Goal: Feedback & Contribution: Submit feedback/report problem

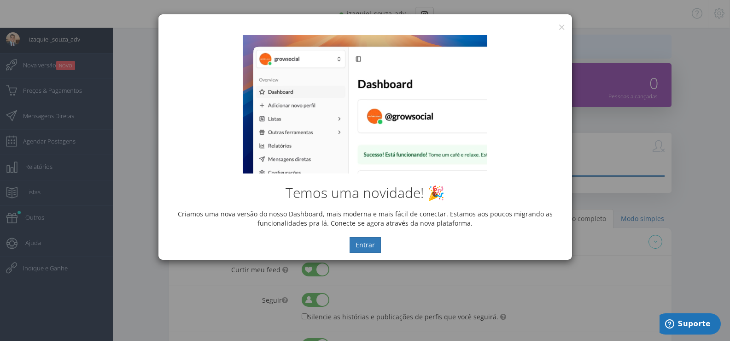
click at [561, 29] on div "Temos uma novidade! 🎉 Criamos uma nova versão do nosso Dashboard, mais moderna …" at bounding box center [366, 143] width 414 height 231
click at [564, 26] on button "×" at bounding box center [561, 27] width 7 height 12
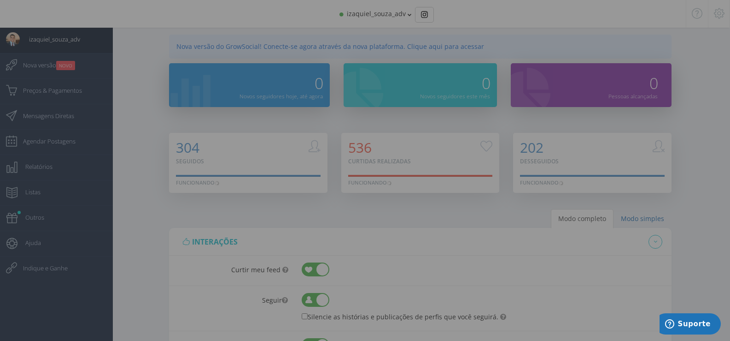
click at [560, 27] on div "Temos uma novidade! 🎉 Criamos uma nova versão do nosso Dashboard, mais moderna …" at bounding box center [365, 81] width 400 height 217
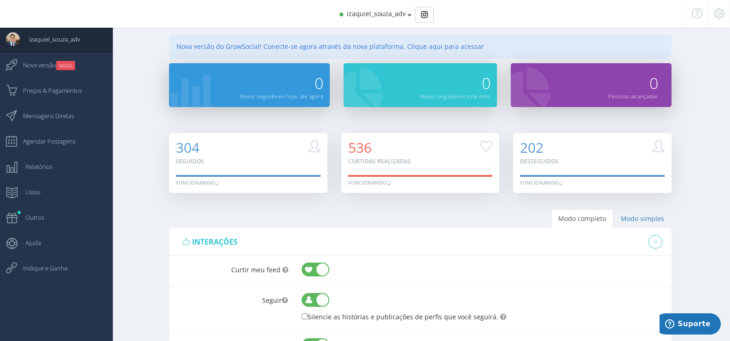
click at [408, 12] on icon at bounding box center [410, 15] width 4 height 6
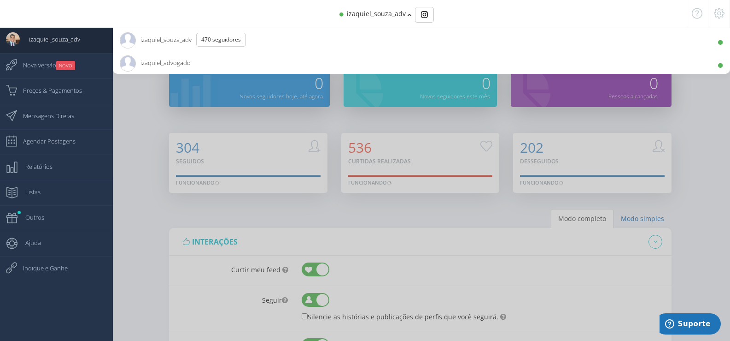
click at [132, 166] on div at bounding box center [365, 170] width 730 height 341
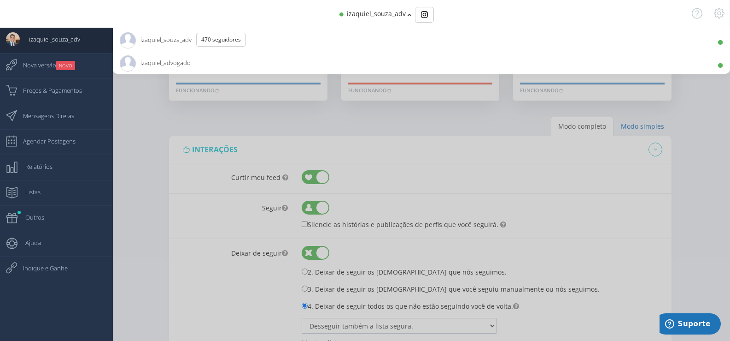
click at [166, 162] on div at bounding box center [365, 170] width 730 height 341
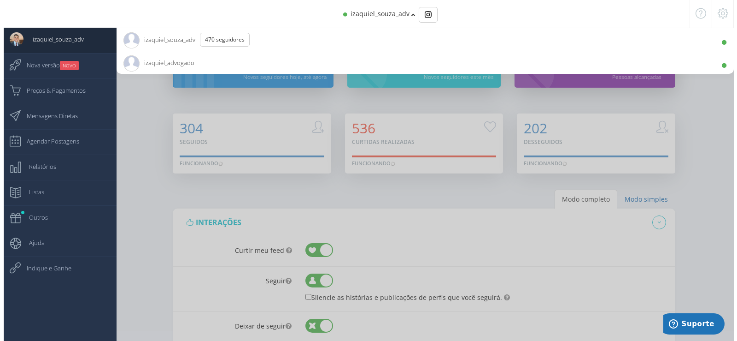
scroll to position [0, 0]
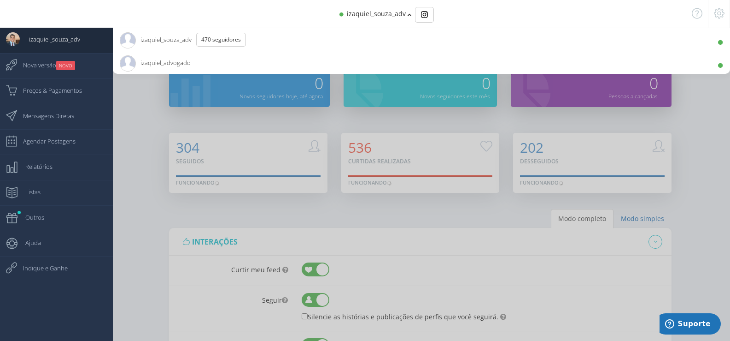
click at [170, 60] on span "izaquiel_advogado 10.9K Seguidores" at bounding box center [155, 62] width 71 height 23
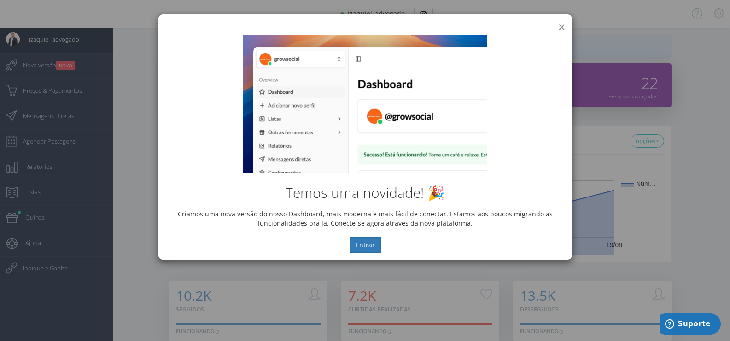
click at [561, 26] on button "×" at bounding box center [561, 27] width 7 height 12
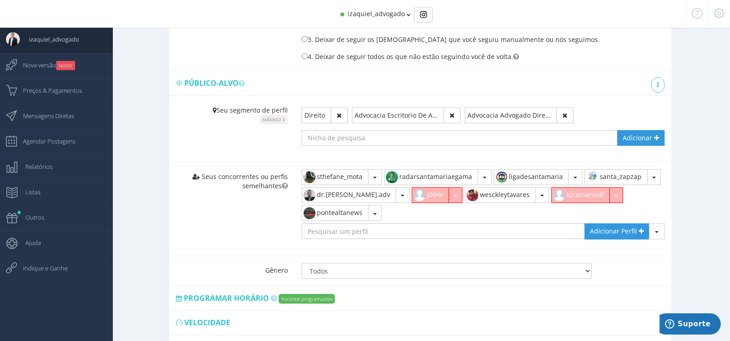
scroll to position [693, 0]
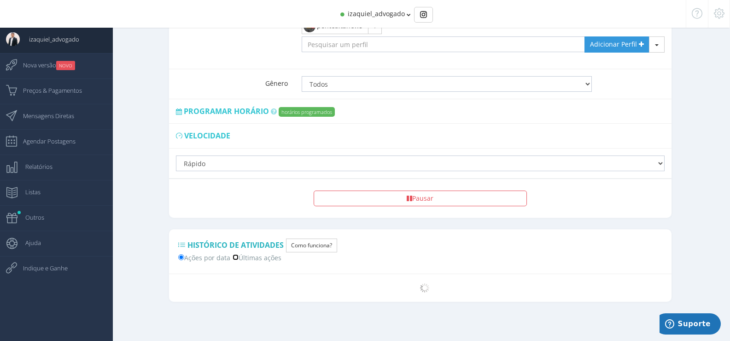
click at [236, 257] on input "Últimas ações" at bounding box center [236, 257] width 6 height 6
radio input "true"
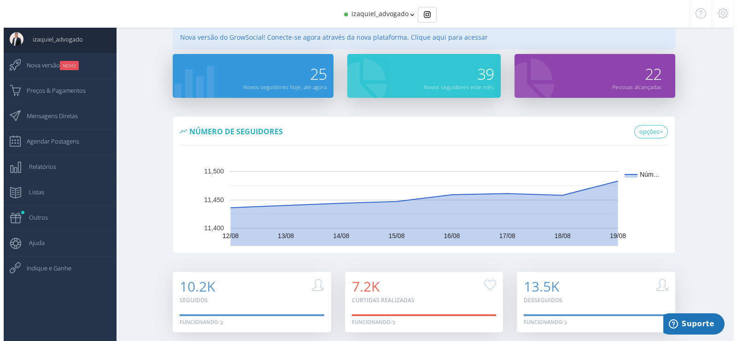
scroll to position [2, 0]
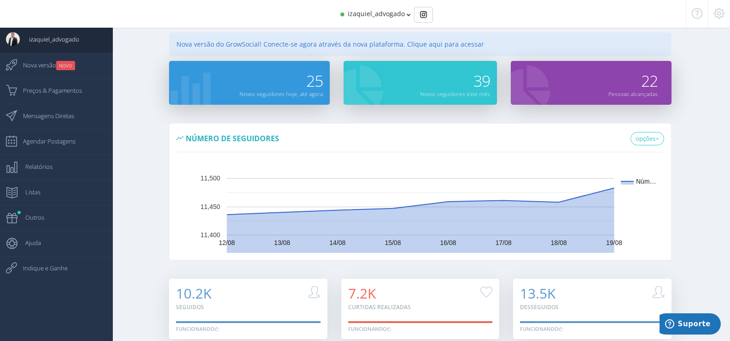
click at [399, 15] on span "izaquiel_advogado" at bounding box center [376, 13] width 57 height 9
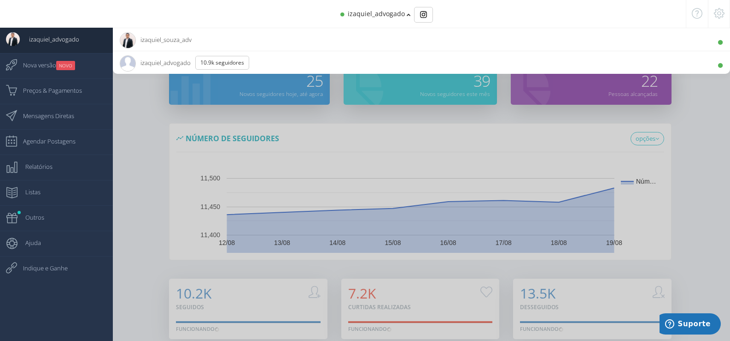
click at [164, 59] on span "izaquiel_advogado 10.9K Seguidores" at bounding box center [188, 62] width 136 height 23
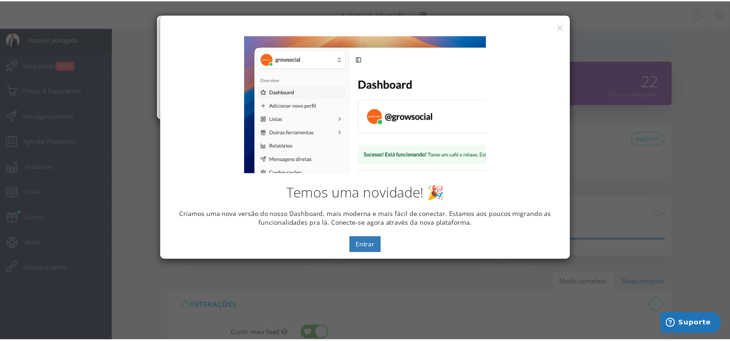
scroll to position [0, 0]
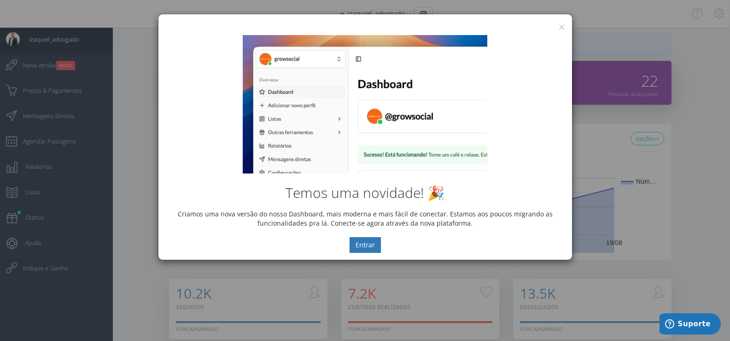
click at [564, 28] on div "Temos uma novidade! 🎉 Criamos uma nova versão do nosso Dashboard, mais moderna …" at bounding box center [366, 143] width 414 height 231
click at [563, 26] on button "×" at bounding box center [561, 27] width 7 height 12
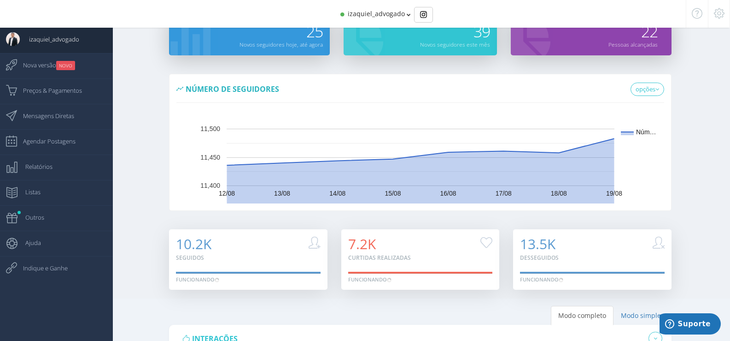
scroll to position [48, 0]
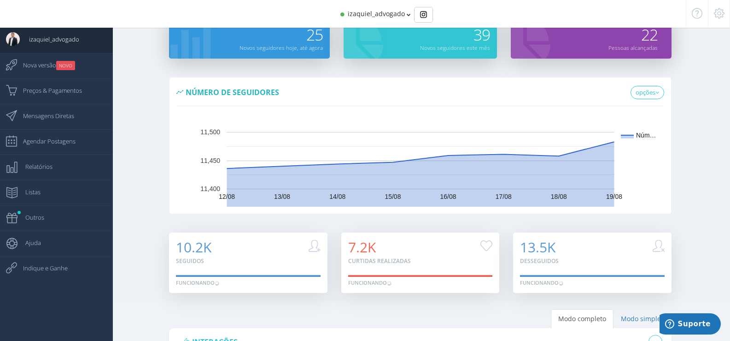
click at [407, 17] on icon at bounding box center [409, 15] width 4 height 6
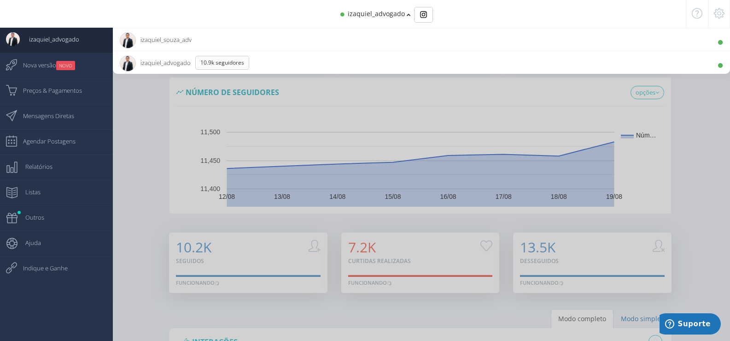
click at [141, 139] on div at bounding box center [365, 170] width 730 height 341
click at [151, 156] on div at bounding box center [365, 170] width 730 height 341
click at [170, 65] on span "izaquiel_advogado 10.9K Seguidores" at bounding box center [188, 62] width 136 height 23
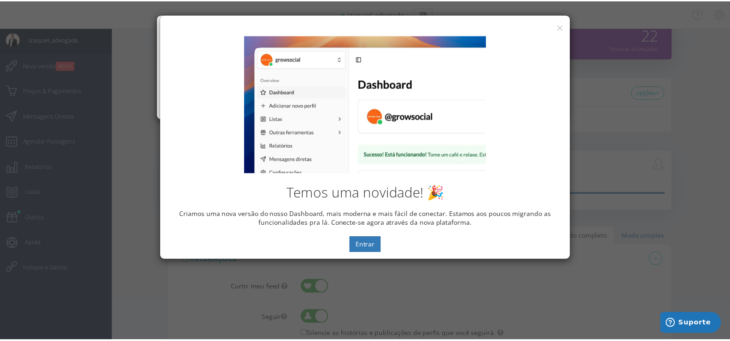
scroll to position [0, 0]
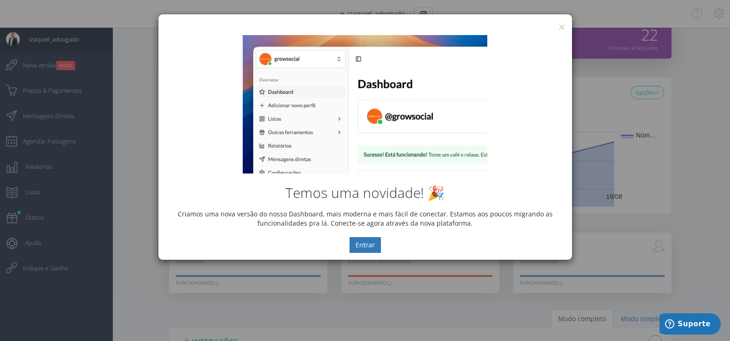
click at [560, 28] on div "Temos uma novidade! 🎉 Criamos uma nova versão do nosso Dashboard, mais moderna …" at bounding box center [366, 143] width 414 height 231
click at [564, 28] on div "Temos uma novidade! 🎉 Criamos uma nova versão do nosso Dashboard, mais moderna …" at bounding box center [366, 143] width 414 height 231
click at [560, 27] on button "×" at bounding box center [561, 27] width 7 height 12
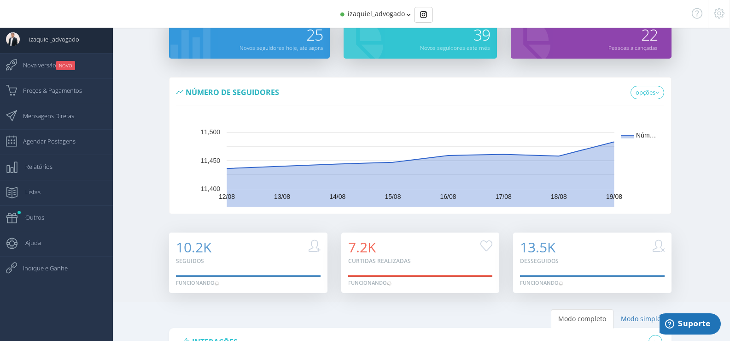
click at [391, 15] on span "izaquiel_advogado" at bounding box center [376, 13] width 57 height 9
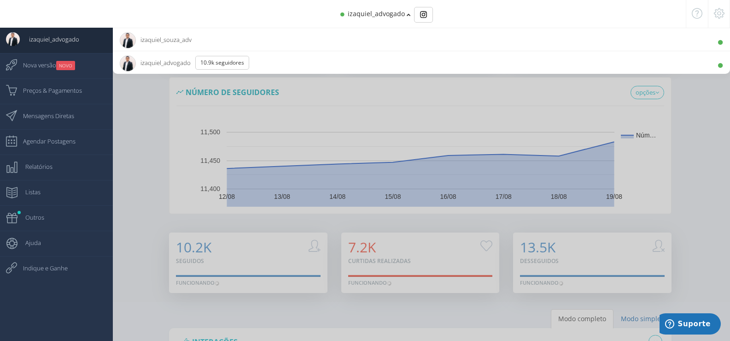
click at [139, 45] on span "izaquiel_souza_adv 470 Seguidores" at bounding box center [156, 39] width 72 height 23
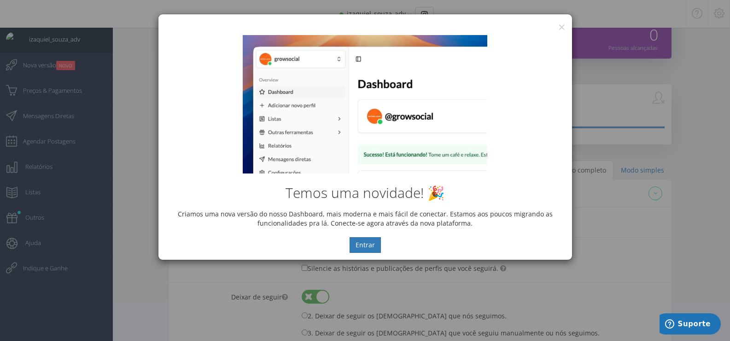
click at [560, 28] on div "Temos uma novidade! 🎉 Criamos uma nova versão do nosso Dashboard, mais moderna …" at bounding box center [366, 143] width 414 height 231
click at [564, 27] on button "×" at bounding box center [561, 27] width 7 height 12
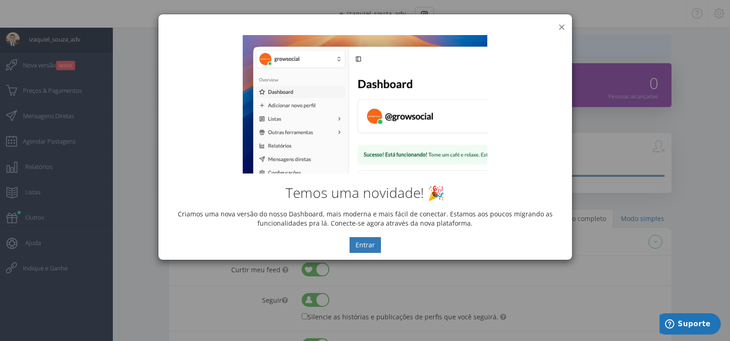
click at [562, 27] on button "×" at bounding box center [561, 27] width 7 height 12
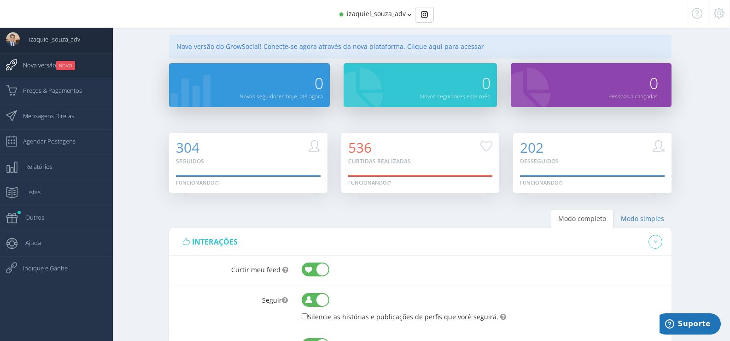
click at [33, 64] on span "Nova versão NOVO" at bounding box center [44, 64] width 61 height 23
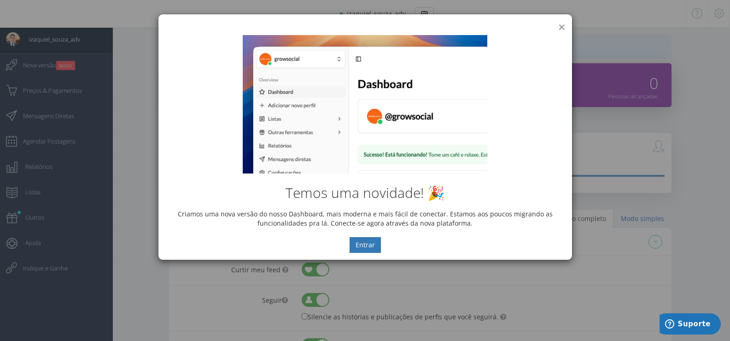
click at [562, 24] on button "×" at bounding box center [561, 27] width 7 height 12
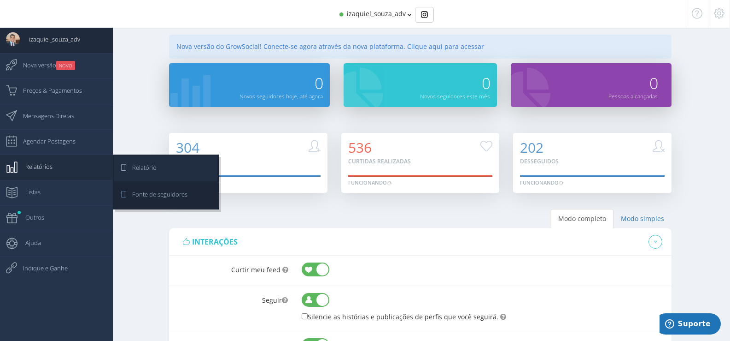
click at [182, 164] on link "Relatório" at bounding box center [165, 168] width 103 height 25
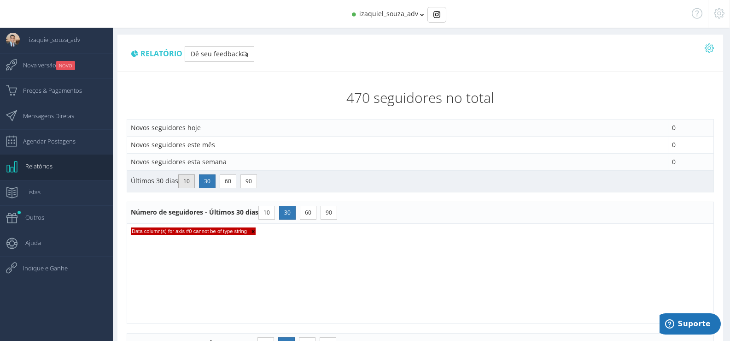
click at [184, 179] on button "10" at bounding box center [186, 181] width 17 height 14
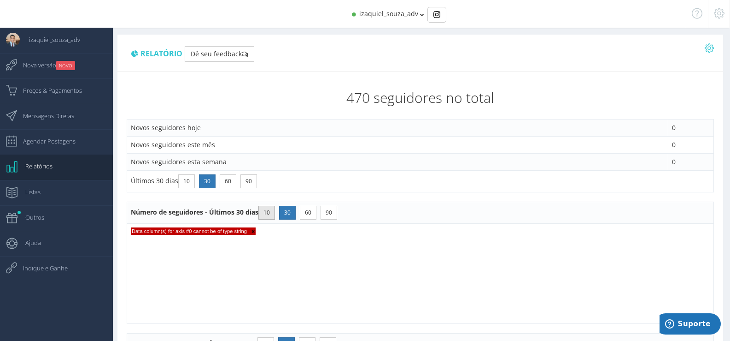
click at [269, 213] on button "10" at bounding box center [266, 213] width 17 height 14
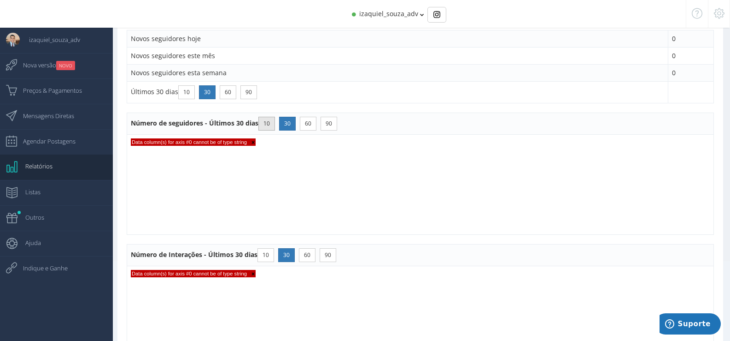
scroll to position [92, 0]
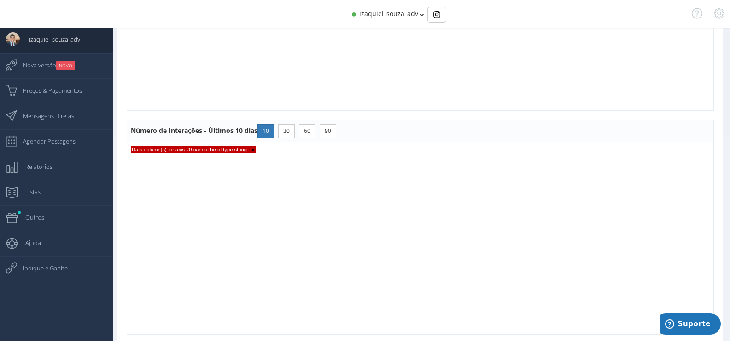
scroll to position [59, 0]
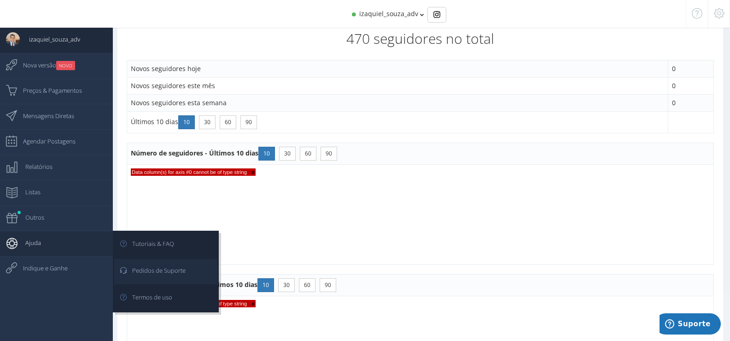
click at [189, 271] on link "Pedidos de Suporte" at bounding box center [165, 270] width 103 height 25
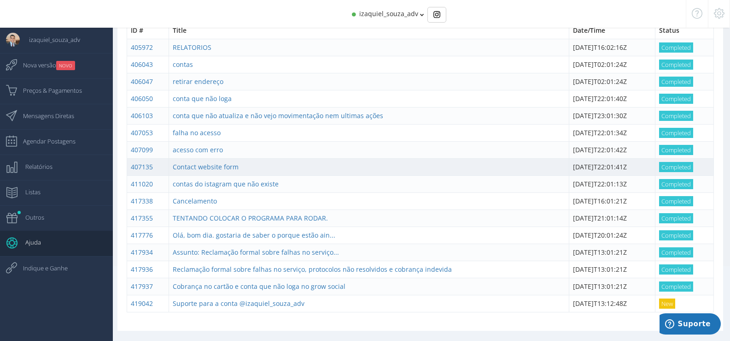
scroll to position [85, 0]
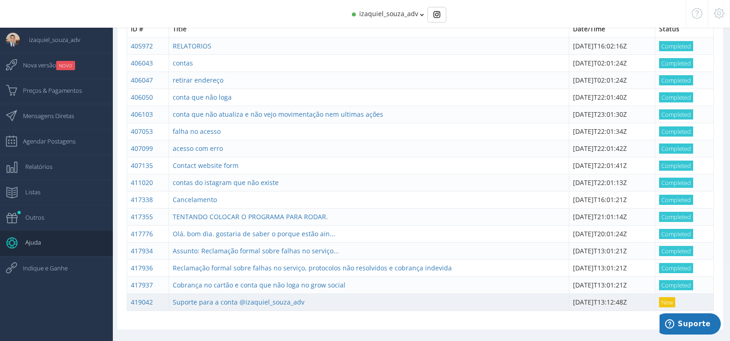
click at [670, 301] on span "New" at bounding box center [667, 302] width 16 height 10
click at [249, 302] on link "Suporte para a conta @izaquiel_souza_adv" at bounding box center [239, 301] width 132 height 9
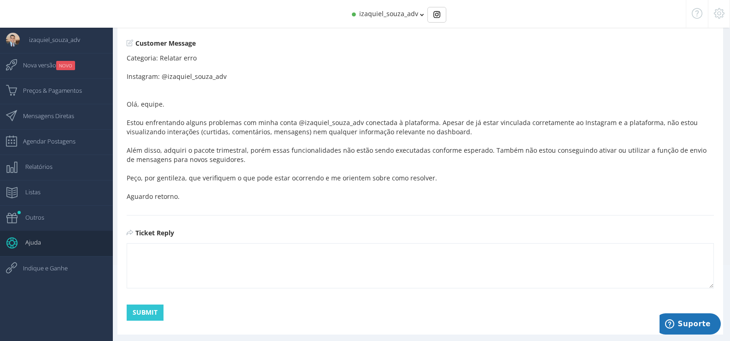
scroll to position [90, 0]
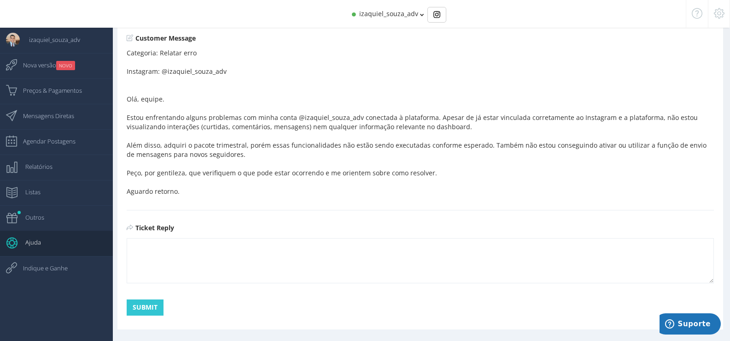
click at [258, 257] on textarea at bounding box center [420, 260] width 587 height 45
drag, startPoint x: 128, startPoint y: 99, endPoint x: 210, endPoint y: 189, distance: 122.3
click at [210, 189] on p "Categoria: Relatar erro Instagram: @izaquiel_souza_adv Olá, equipe. Estou enfre…" at bounding box center [420, 121] width 587 height 147
copy p "Olá, equipe. Estou enfrentando alguns problemas com minha conta @izaquiel_souza…"
drag, startPoint x: 127, startPoint y: 41, endPoint x: 200, endPoint y: 177, distance: 155.2
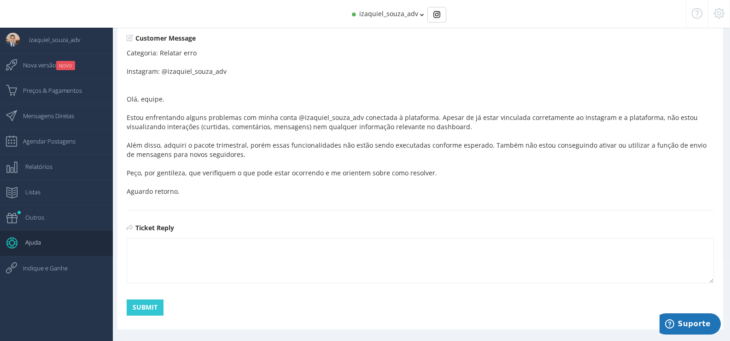
click at [201, 189] on div "Customer Message Categoria: Relatar erro Instagram: @izaquiel_souza_adv Olá, eq…" at bounding box center [420, 115] width 587 height 161
copy div "Customer Message Categoria: Relatar erro Instagram: @izaquiel_souza_adv Olá, eq…"
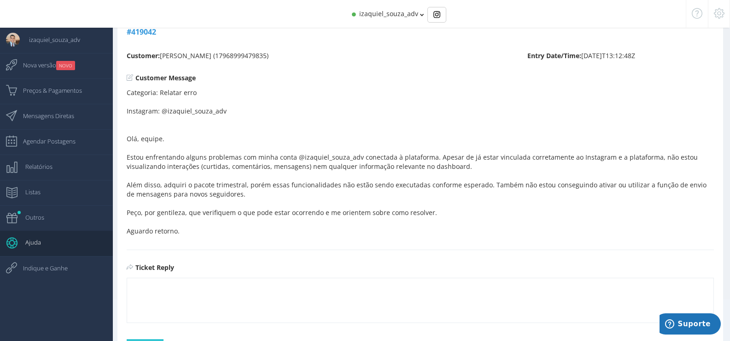
scroll to position [0, 0]
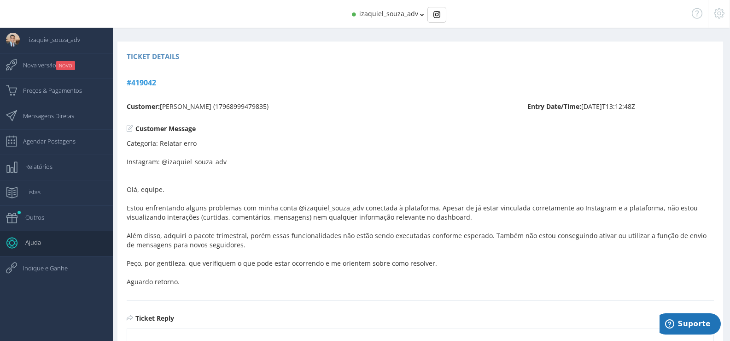
click at [229, 195] on p "Categoria: Relatar erro Instagram: @izaquiel_souza_adv Olá, equipe. Estou enfre…" at bounding box center [420, 212] width 587 height 147
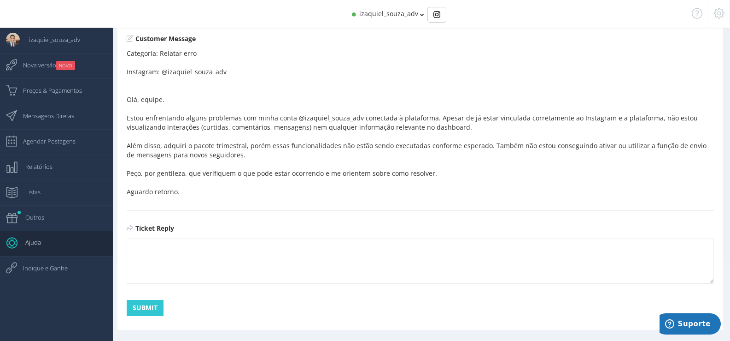
scroll to position [90, 0]
click at [234, 264] on textarea at bounding box center [420, 260] width 587 height 45
click at [265, 265] on textarea at bounding box center [420, 260] width 587 height 45
paste textarea "Olá, equipe! Tudo bem? Espero que sim. Estou entrando em contato novamente porq…"
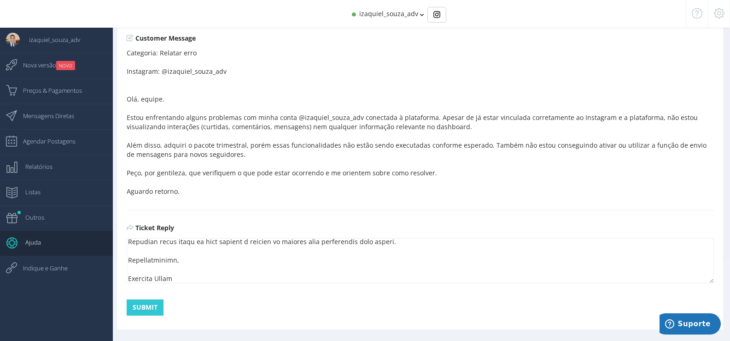
scroll to position [326, 0]
type textarea "Olá, equipe! Tudo bem? Espero que sim. Estou entrando em contato novamente porq…"
click at [144, 303] on button "Submit" at bounding box center [145, 307] width 37 height 16
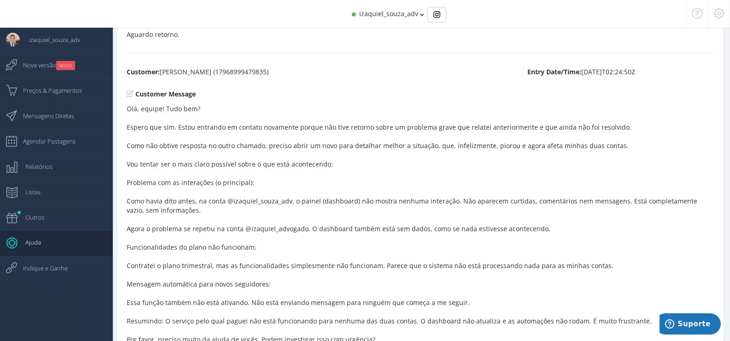
scroll to position [17, 0]
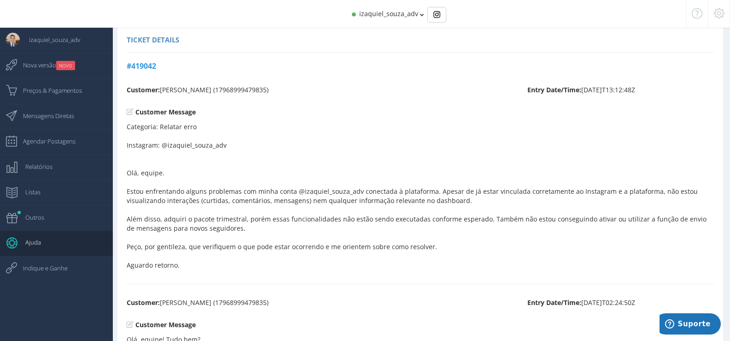
click at [409, 10] on span "izaquiel_souza_adv" at bounding box center [388, 13] width 59 height 9
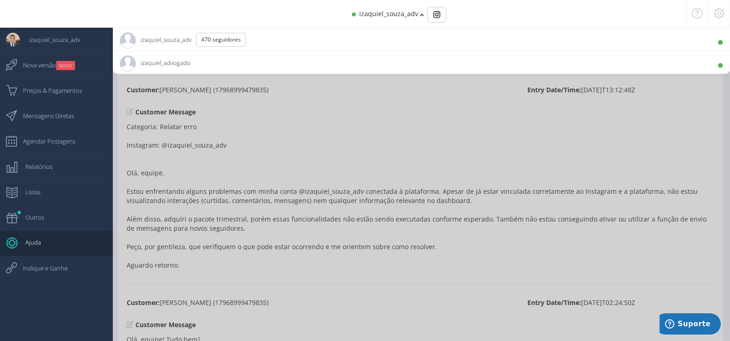
click at [175, 61] on span "izaquiel_advogado 10.9K Seguidores" at bounding box center [155, 62] width 71 height 23
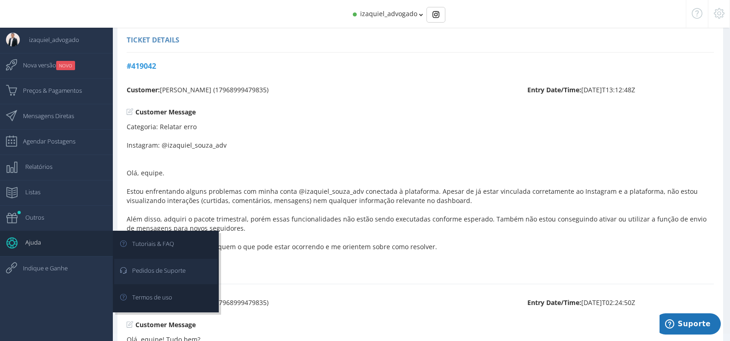
click at [173, 273] on span "Pedidos de Suporte" at bounding box center [154, 269] width 63 height 23
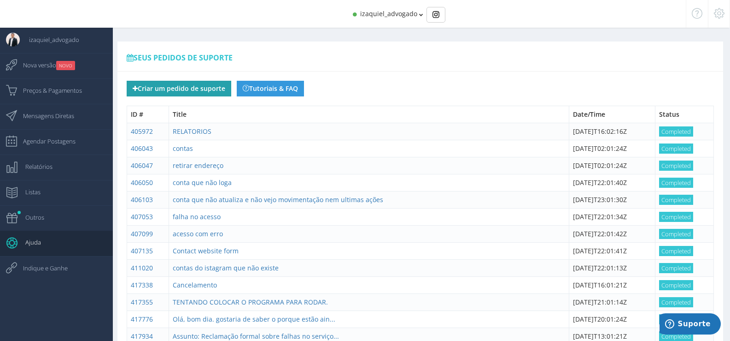
click at [197, 89] on button "Criar um pedido de suporte" at bounding box center [179, 89] width 105 height 16
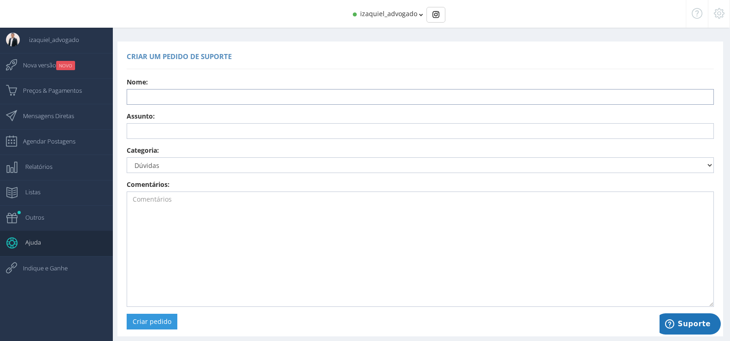
click at [176, 100] on input "text" at bounding box center [420, 97] width 587 height 16
type input "izaquiel"
click at [187, 133] on input "text" at bounding box center [420, 131] width 587 height 16
paste input "Reabertura/Novo Ticket"
click at [214, 129] on input "Reabertura/Novo Ticket" at bounding box center [420, 131] width 587 height 16
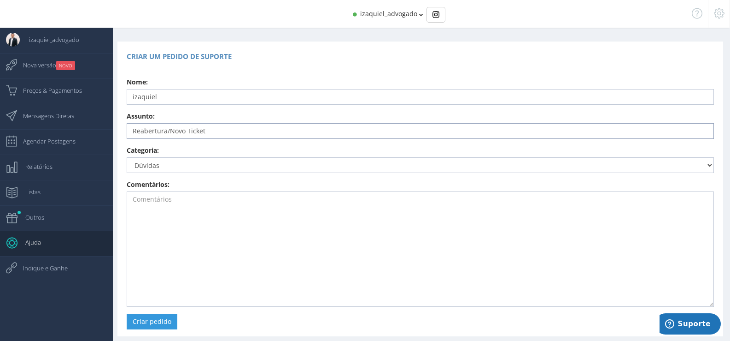
click at [214, 129] on input "Reabertura/Novo Ticket" at bounding box center [420, 131] width 587 height 16
paste input "- Problemas Críticos nas Contas @izaquiel_souza_adv e @izaquiel_advogado"
type input "Reabertura/Novo Ticket - Problemas Críticos nas Contas @izaquiel_souza_adv e @i…"
click at [192, 162] on select "Dúvidas Sugestões Relatar erro Cancelar renovação automática @izaquiel_advogado…" at bounding box center [420, 165] width 587 height 16
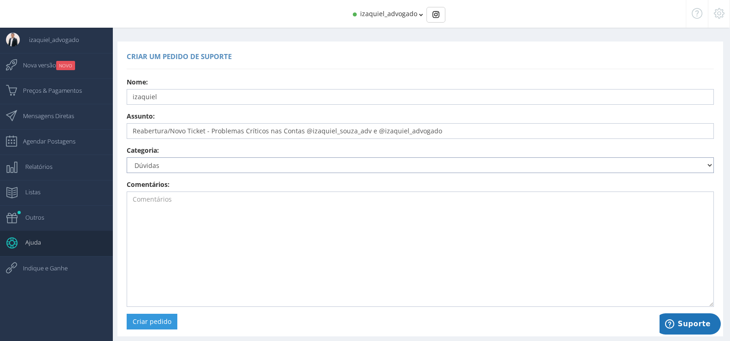
select select "358"
click at [127, 157] on select "Dúvidas Sugestões Relatar erro Cancelar renovação automática @izaquiel_advogado…" at bounding box center [420, 165] width 587 height 16
click at [196, 203] on textarea at bounding box center [420, 248] width 587 height 115
click at [209, 222] on textarea at bounding box center [420, 248] width 587 height 115
paste textarea "Olá, equipe! Tudo bem? Espero que sim. Estou entrando em contato novamente porq…"
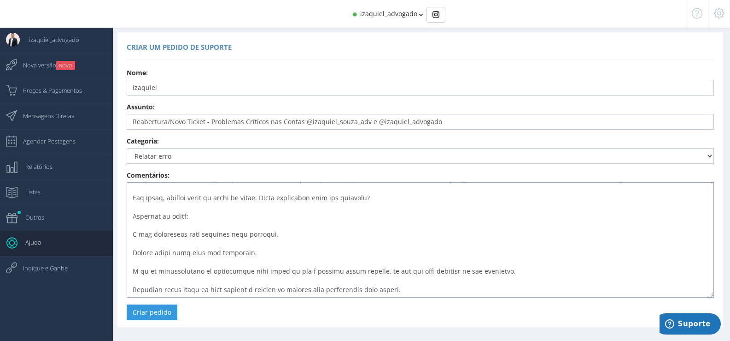
scroll to position [9, 0]
type textarea "Olá, equipe! Tudo bem? Espero que sim. Estou entrando em contato novamente porq…"
click at [154, 310] on button "Criar pedido" at bounding box center [152, 312] width 51 height 16
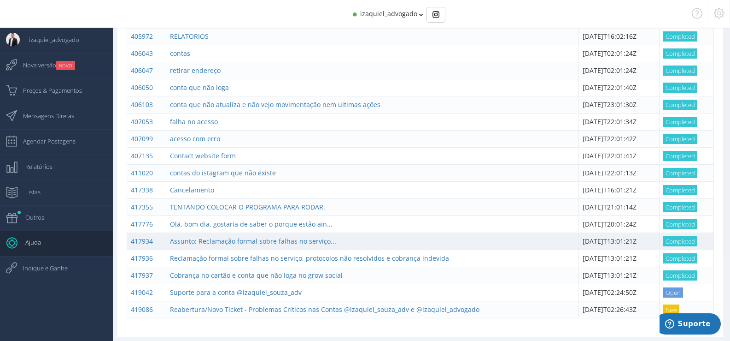
scroll to position [102, 0]
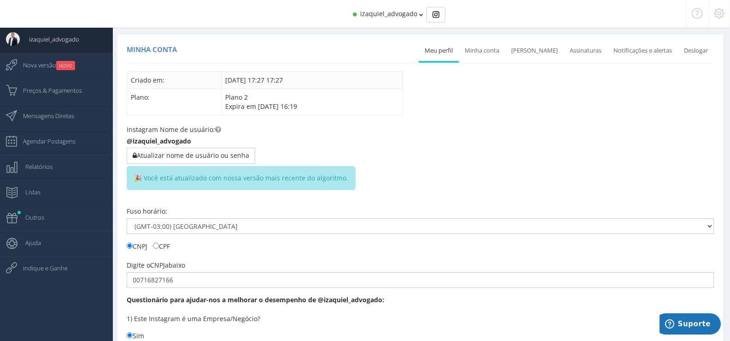
click at [414, 12] on span "izaquiel_advogado" at bounding box center [388, 13] width 57 height 9
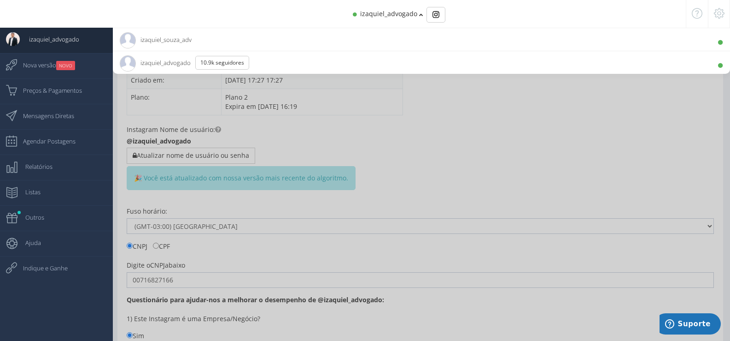
click at [414, 12] on span "izaquiel_advogado" at bounding box center [388, 13] width 57 height 9
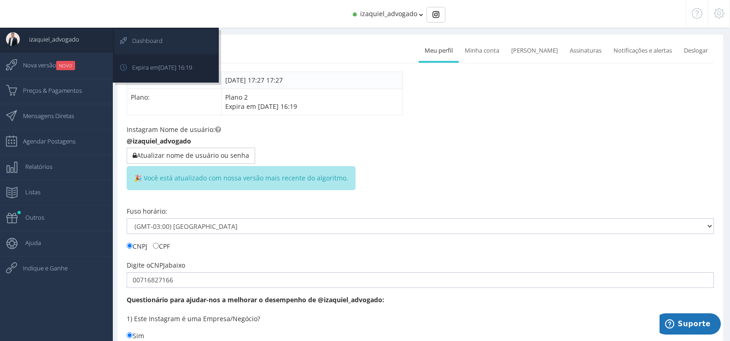
click at [188, 41] on link "Dashboard" at bounding box center [165, 41] width 103 height 25
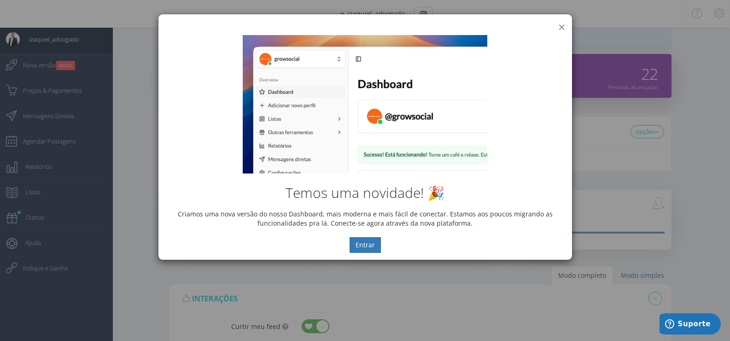
click at [559, 26] on button "×" at bounding box center [561, 27] width 7 height 12
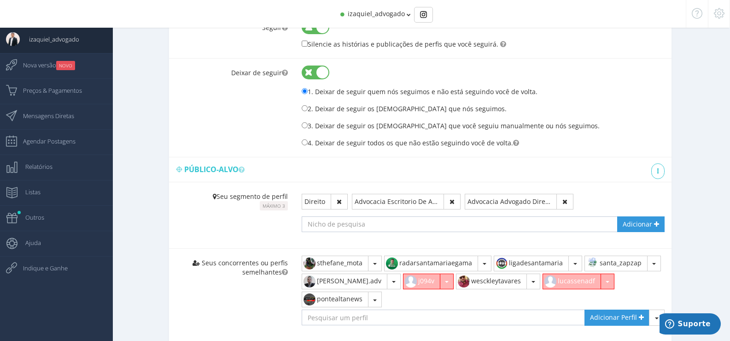
scroll to position [417, 0]
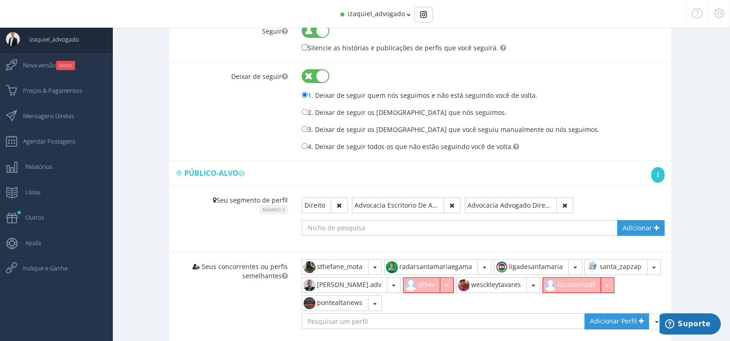
click at [656, 173] on link at bounding box center [658, 175] width 13 height 16
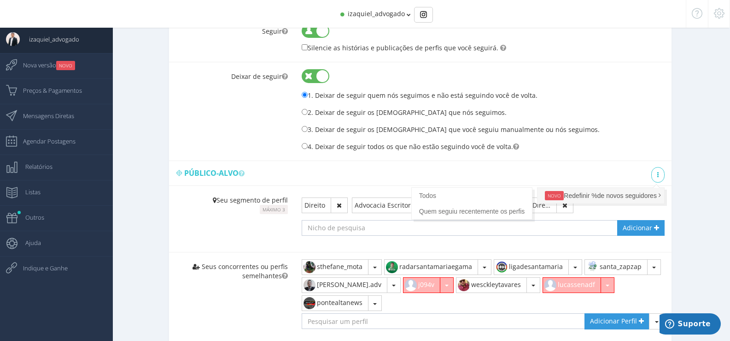
click at [594, 194] on link "NOVO Redefinir %de novos seguidores" at bounding box center [601, 196] width 127 height 16
click at [436, 165] on div "Público-alvo NOVO" at bounding box center [420, 173] width 503 height 24
